Goal: Information Seeking & Learning: Learn about a topic

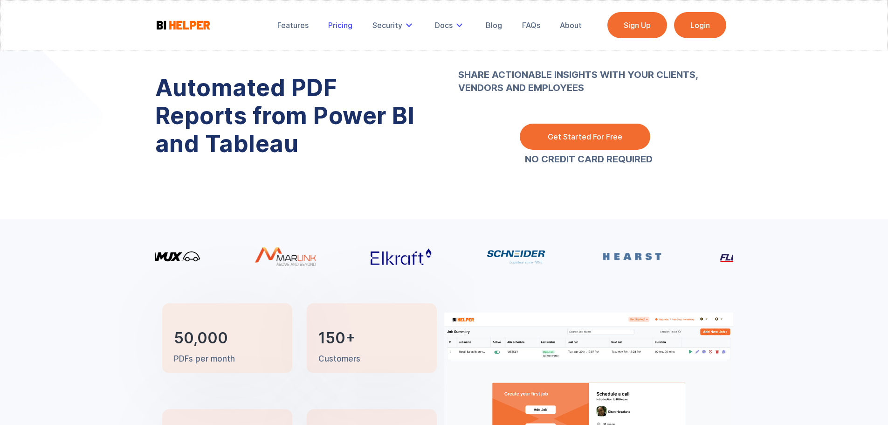
click at [344, 26] on div "Pricing" at bounding box center [340, 25] width 24 height 9
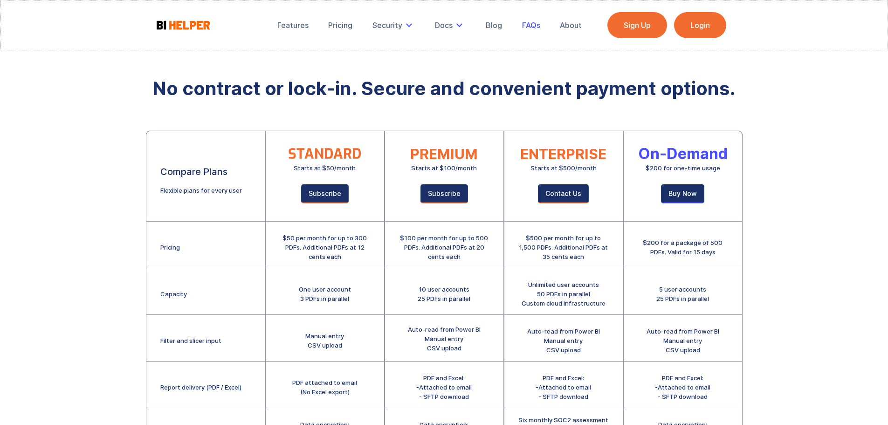
click at [529, 25] on div "FAQs" at bounding box center [531, 25] width 18 height 9
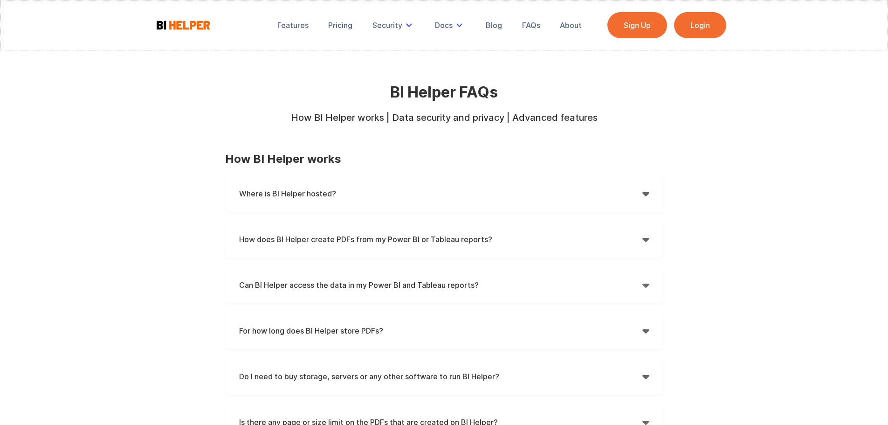
click at [324, 189] on strong "Where is BI Helper hosted?" at bounding box center [287, 193] width 97 height 9
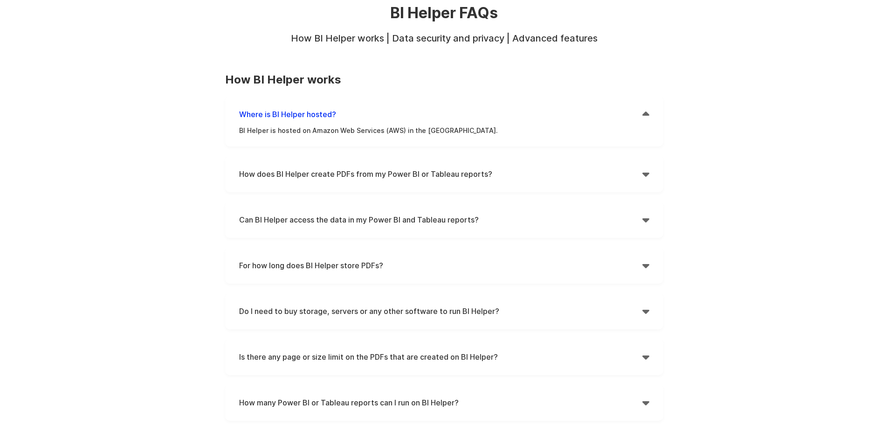
scroll to position [93, 0]
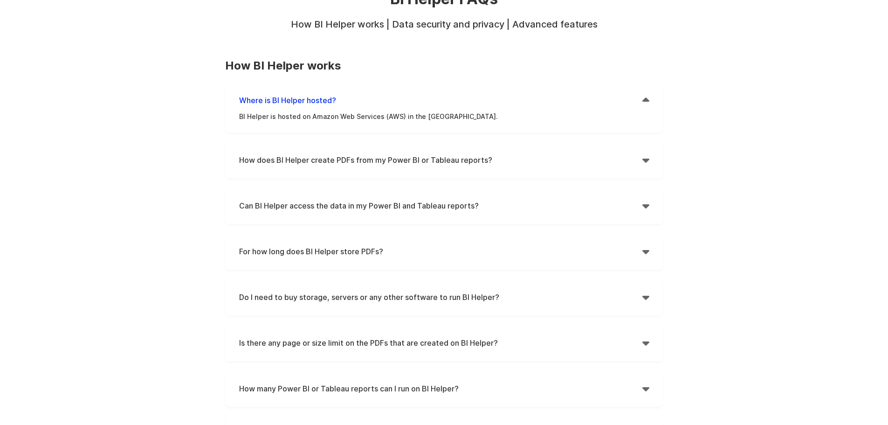
click at [299, 158] on strong "How does BI Helper create PDFs from my Power BI or Tableau reports?" at bounding box center [365, 159] width 253 height 9
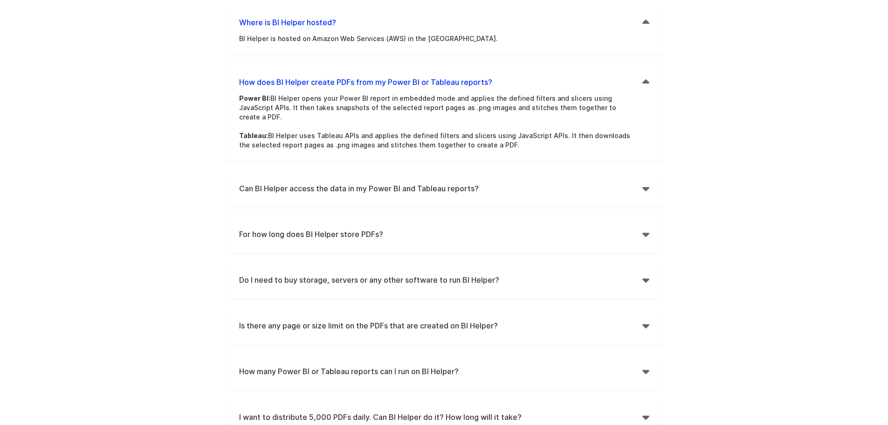
scroll to position [186, 0]
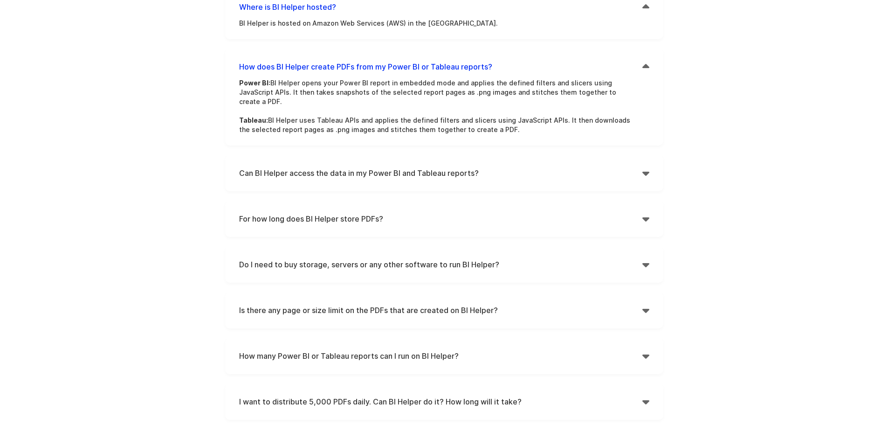
click at [335, 169] on h4 "Can BI Helper access the data in my Power BI and Tableau reports?" at bounding box center [440, 173] width 403 height 14
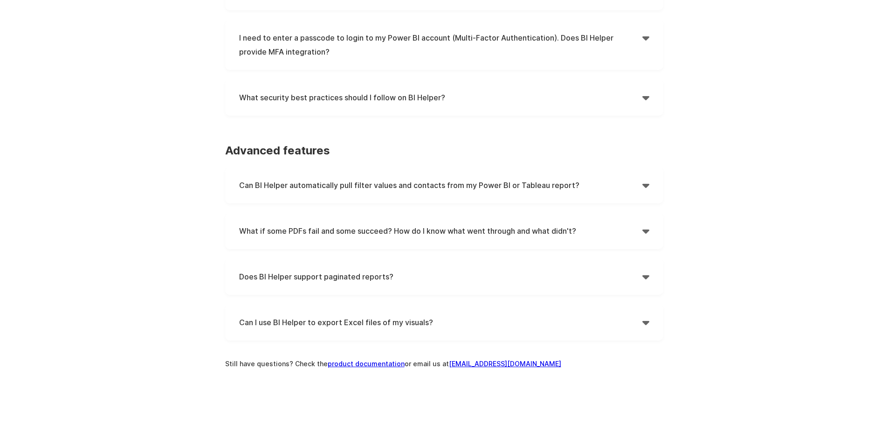
scroll to position [932, 0]
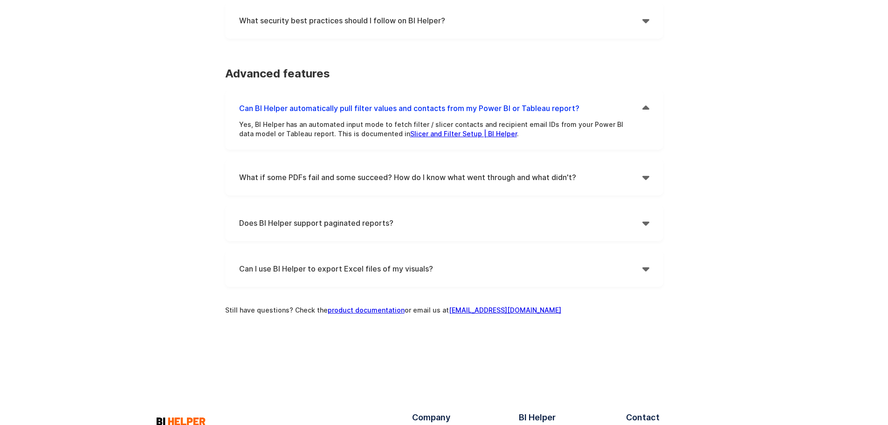
scroll to position [979, 0]
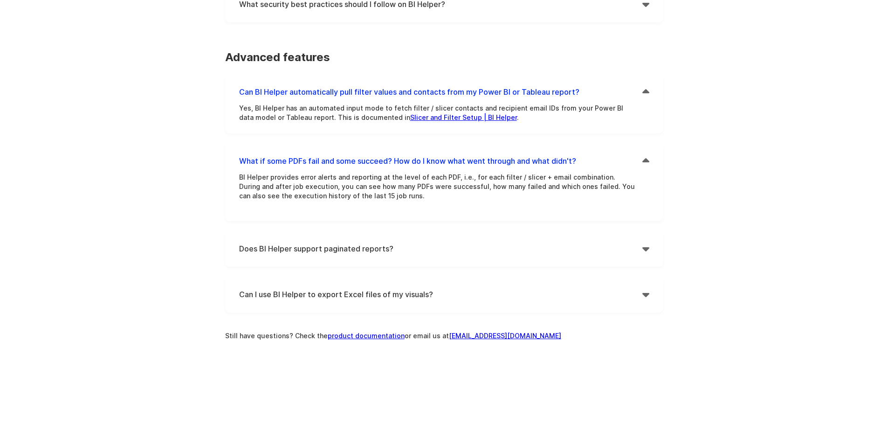
click at [295, 231] on div "Does BI Helper support paginated reports?  No, BI Helper doesn’t support pagin…" at bounding box center [444, 248] width 438 height 36
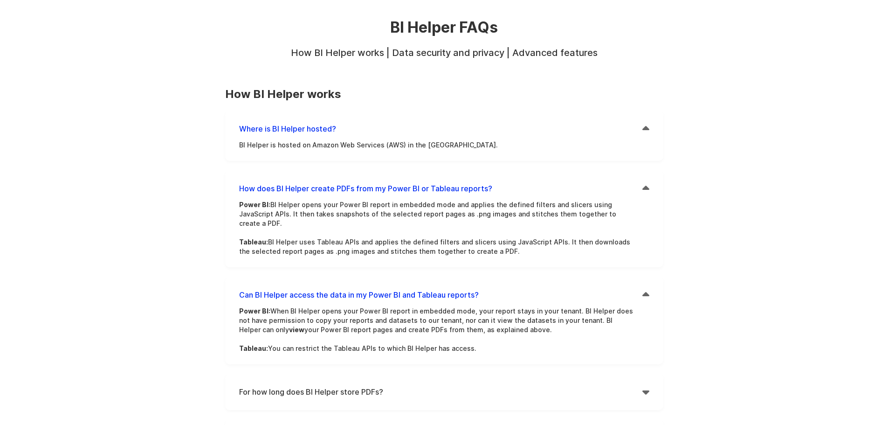
scroll to position [0, 0]
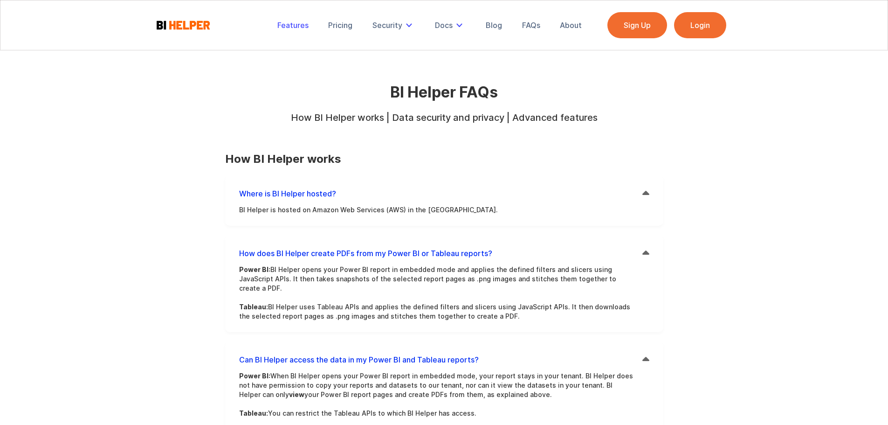
click at [299, 26] on div "Features" at bounding box center [292, 25] width 31 height 9
